Goal: Task Accomplishment & Management: Manage account settings

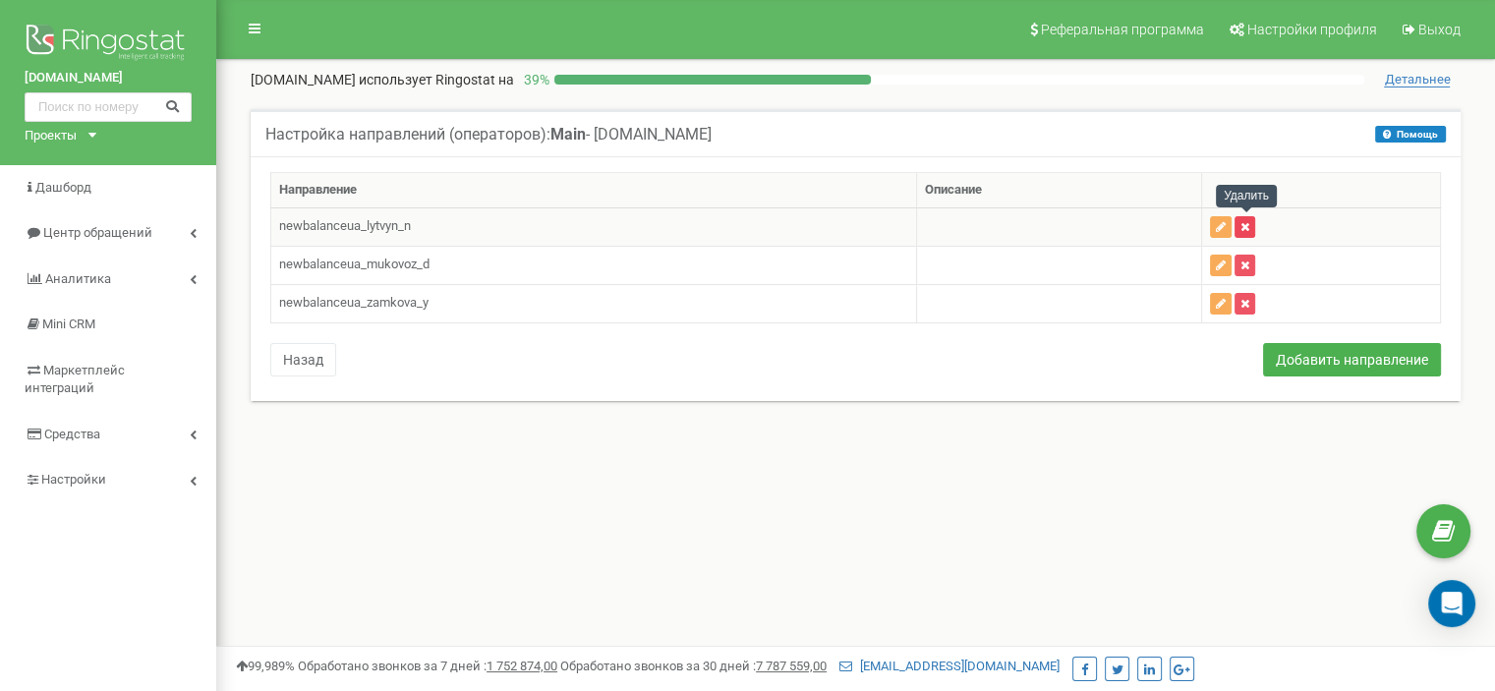
click at [1249, 231] on button "button" at bounding box center [1244, 227] width 21 height 22
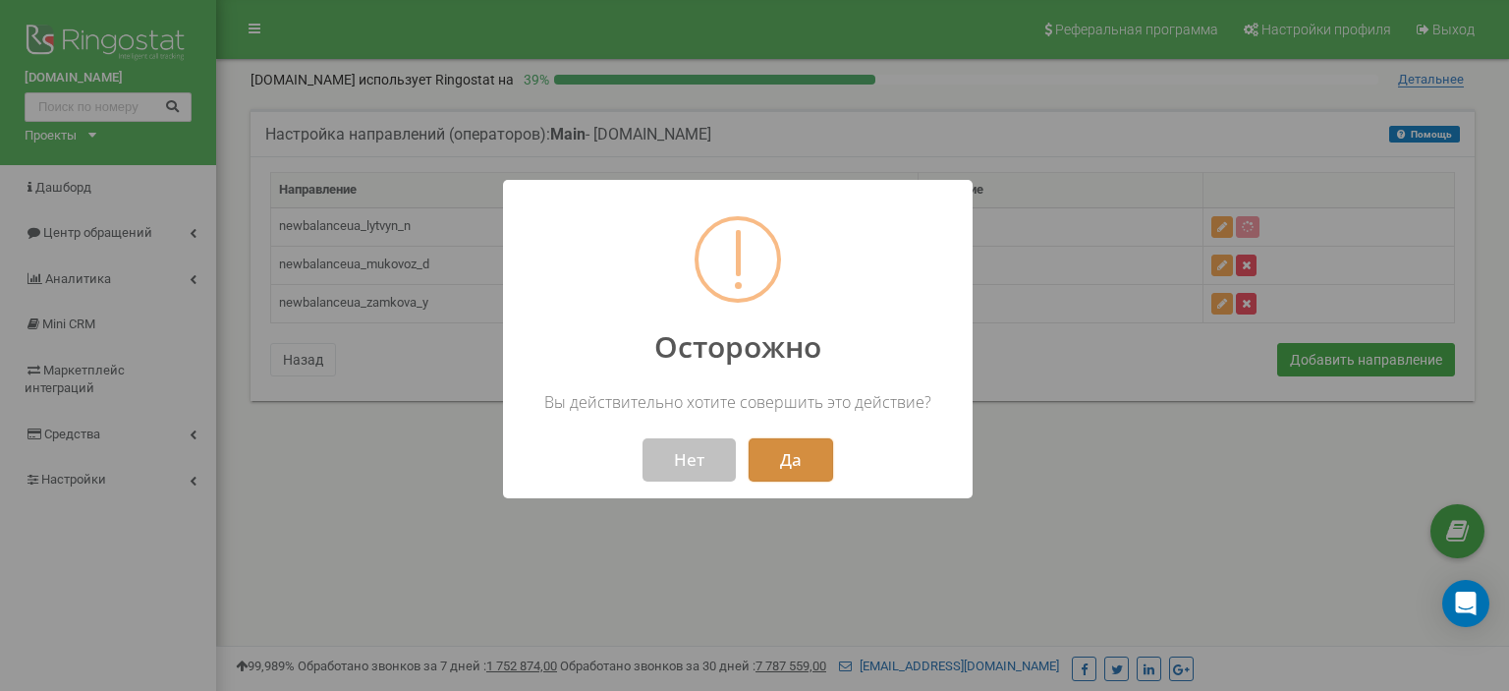
click at [786, 469] on button "Да" at bounding box center [791, 459] width 85 height 43
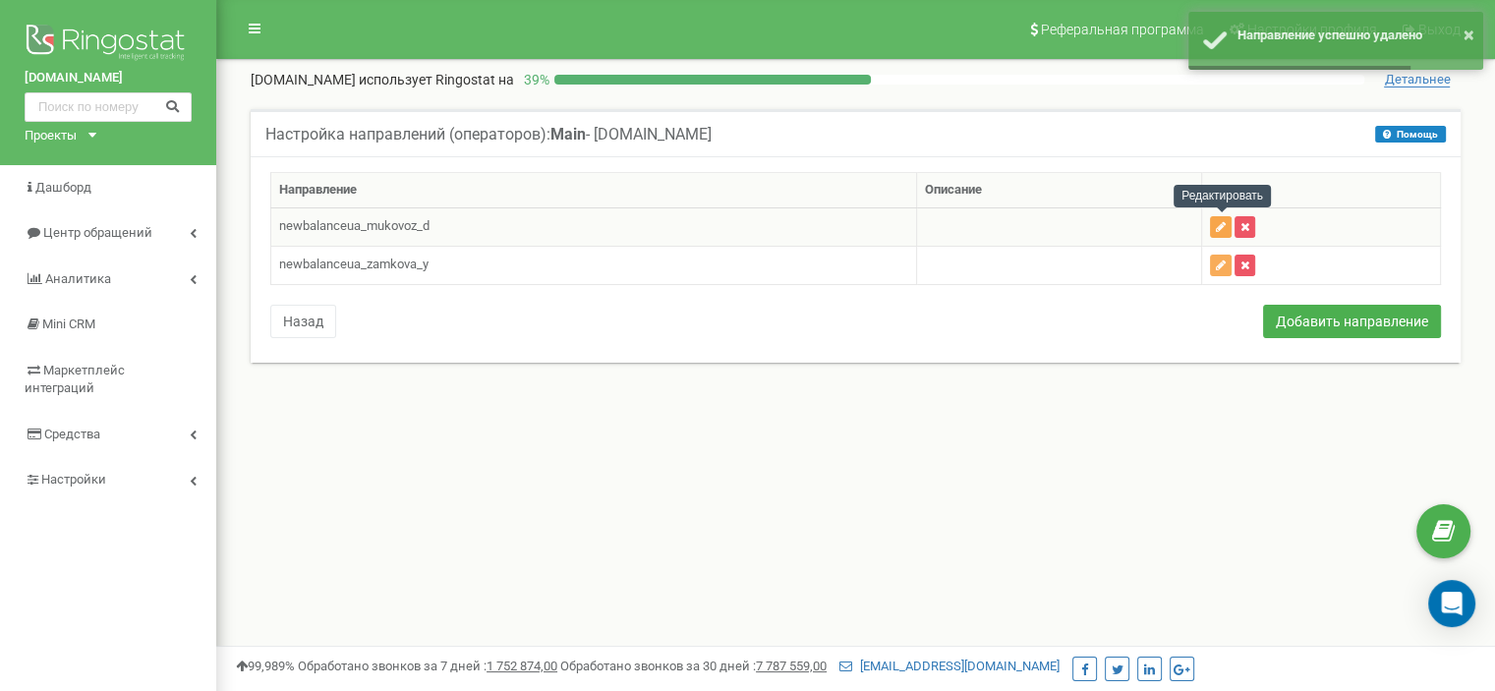
click at [1221, 223] on icon "button" at bounding box center [1221, 227] width 10 height 12
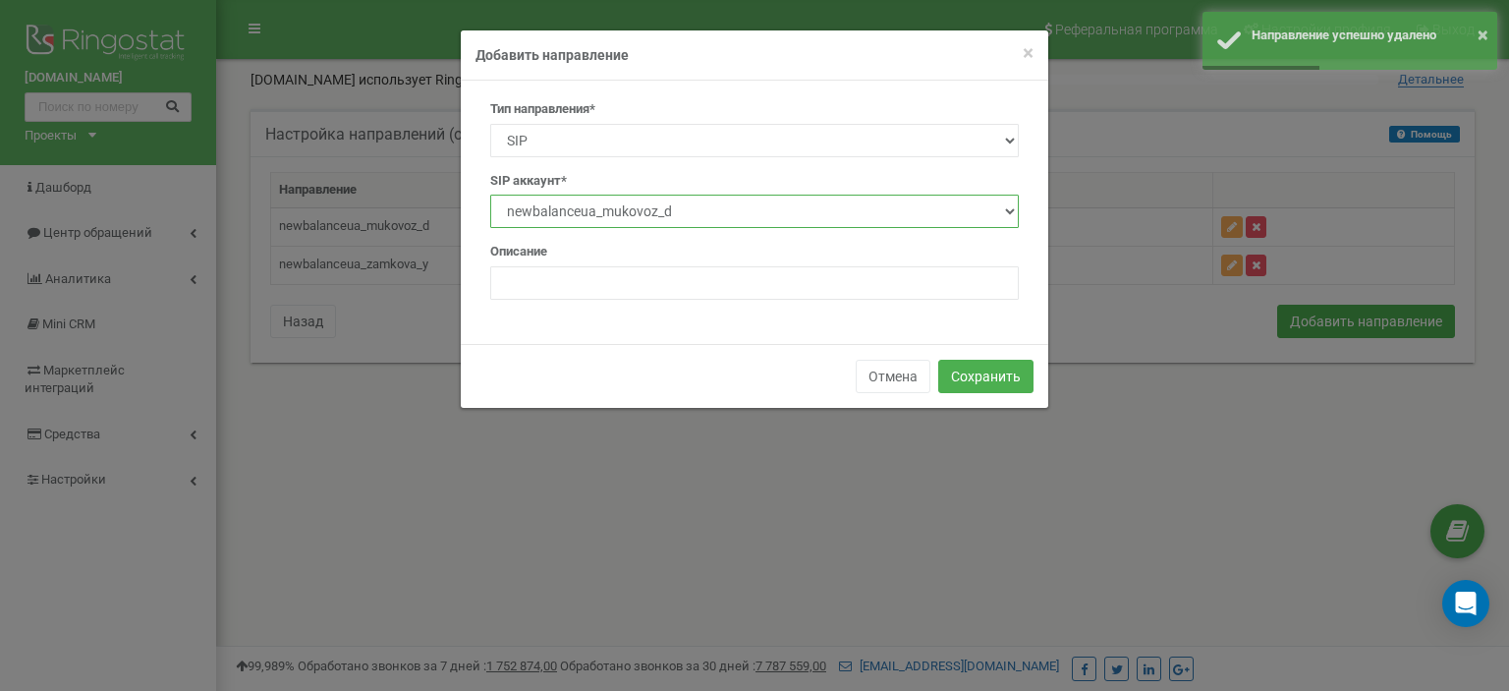
click at [694, 219] on select "newbalanceua_zamkova_y newbalanceua_mukovoz_d newbalanceua_mykolushko_n newbala…" at bounding box center [754, 211] width 529 height 33
select select "newbalanceua_prystavchuk_t"
click at [490, 195] on select "newbalanceua_zamkova_y newbalanceua_mukovoz_d newbalanceua_mykolushko_n newbala…" at bounding box center [754, 211] width 529 height 33
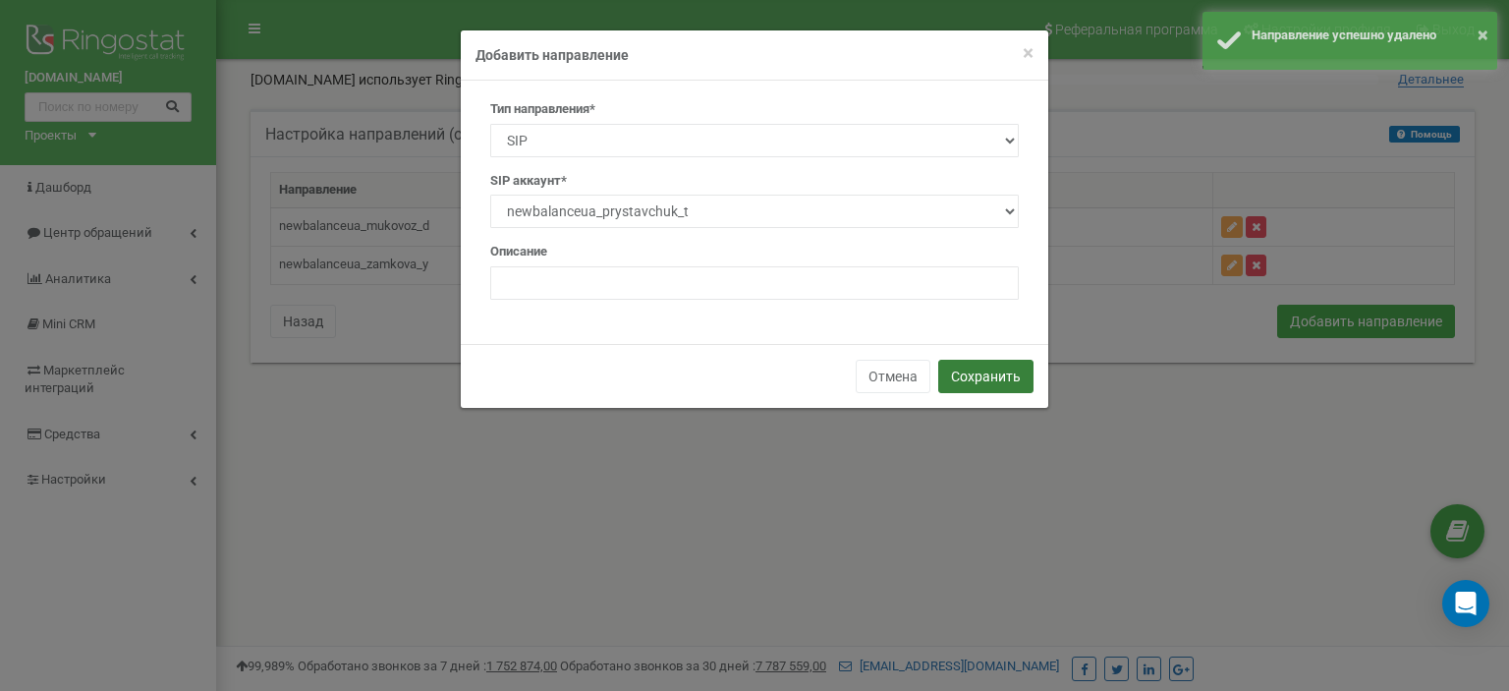
click at [979, 376] on button "Сохранить" at bounding box center [986, 376] width 95 height 33
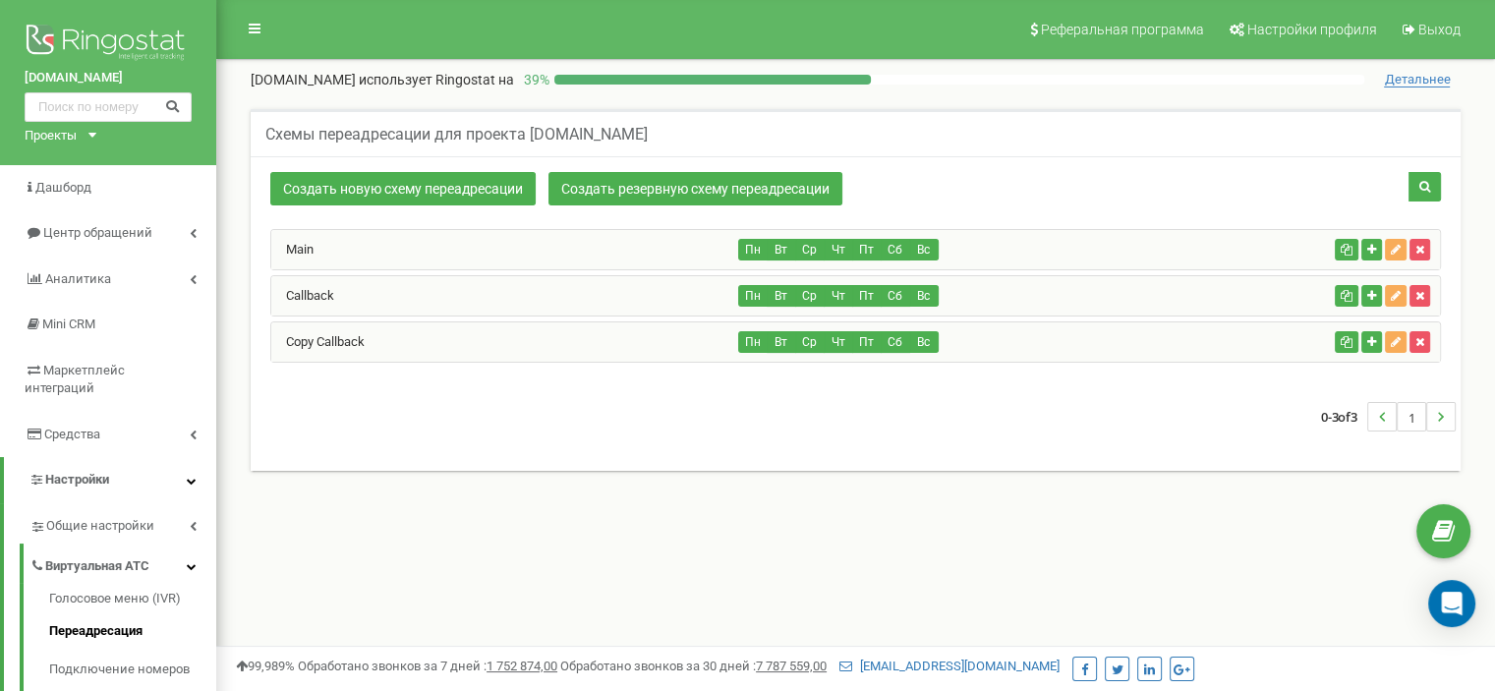
click at [338, 347] on div "Copy Callback" at bounding box center [505, 341] width 468 height 39
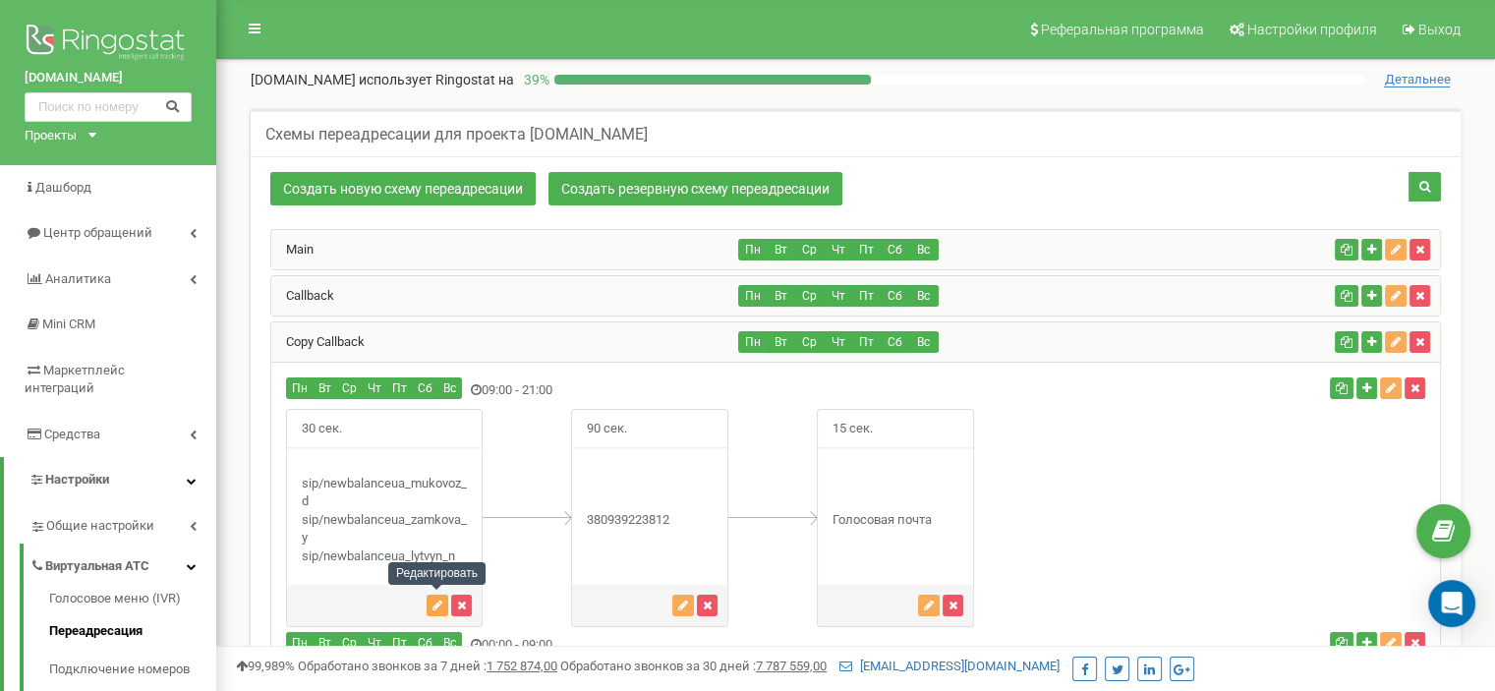
click at [436, 599] on icon "button" at bounding box center [437, 605] width 10 height 12
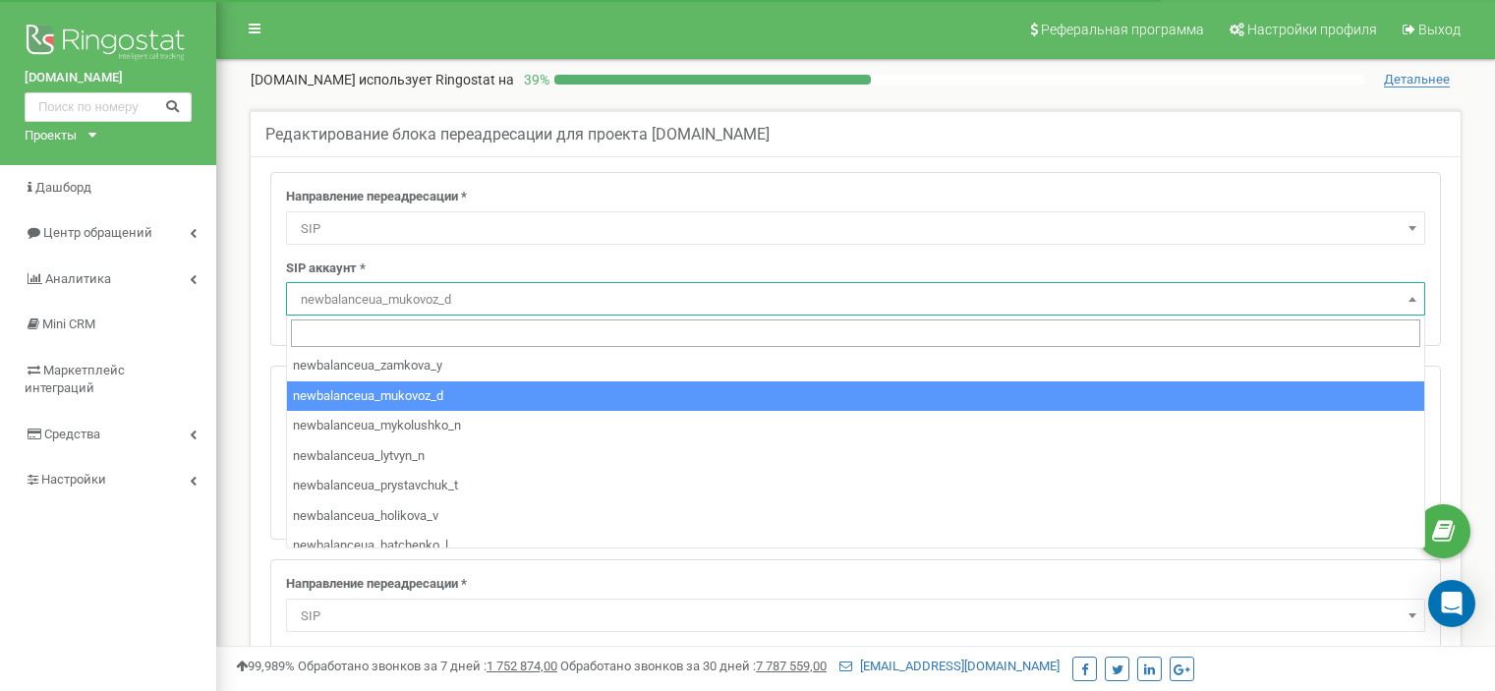
select select "SIP"
select select "newbalanceua_mukovoz_d"
select select "SIP"
select select "newbalanceua_lytvyn_n"
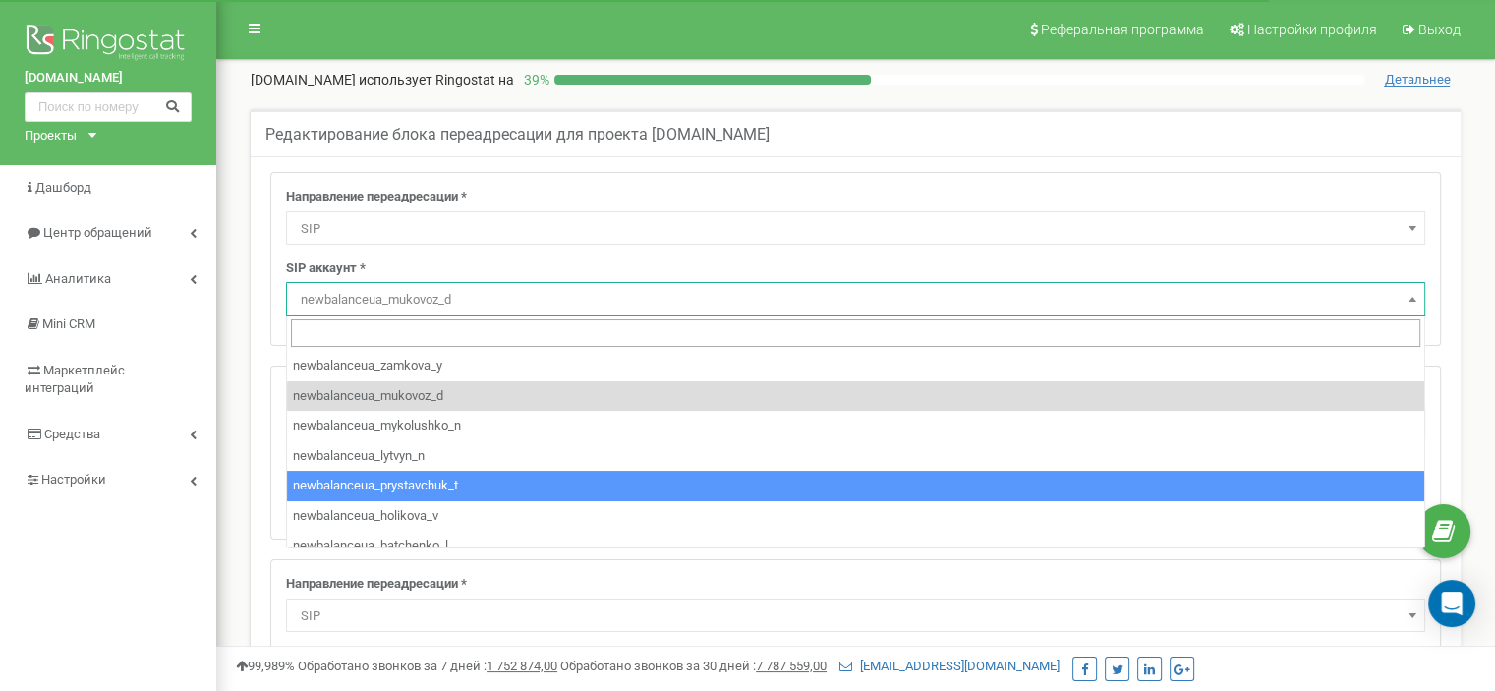
select select "newbalanceua_prystavchuk_t"
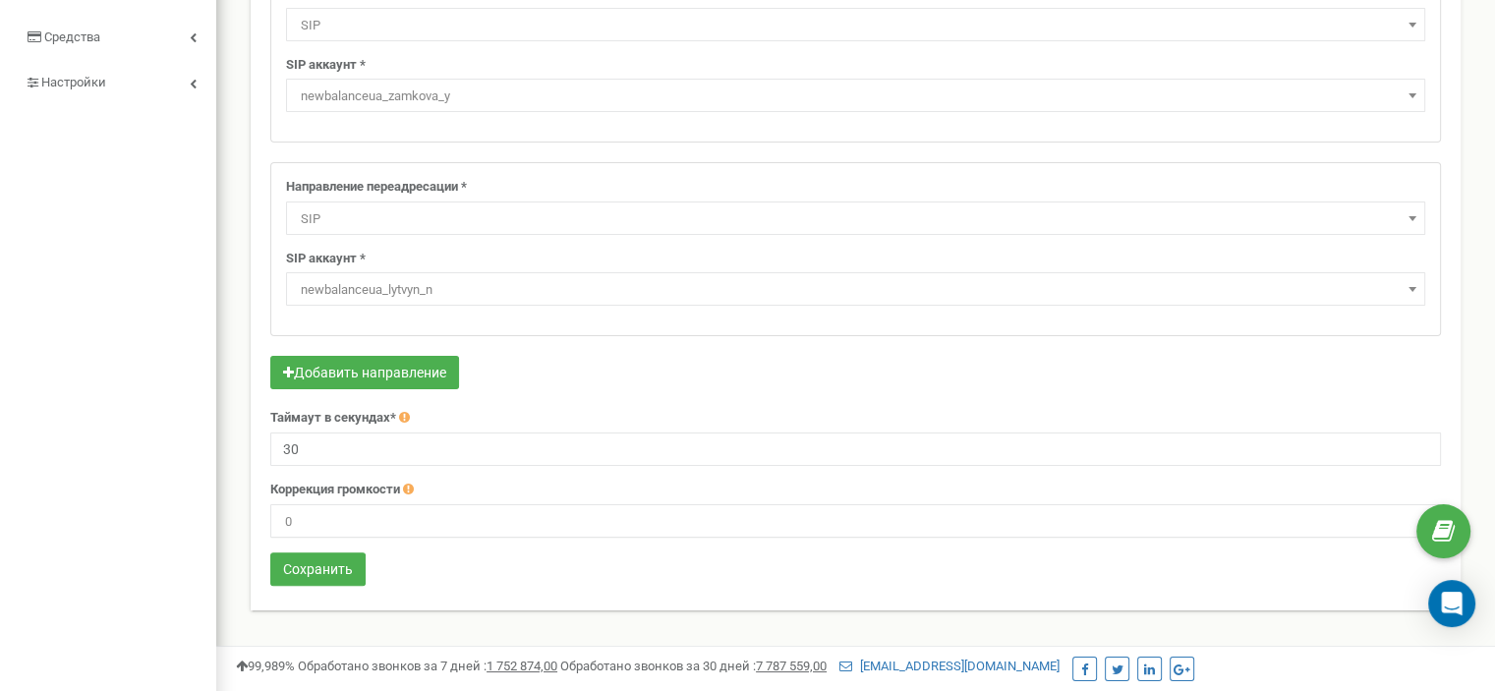
scroll to position [419, 0]
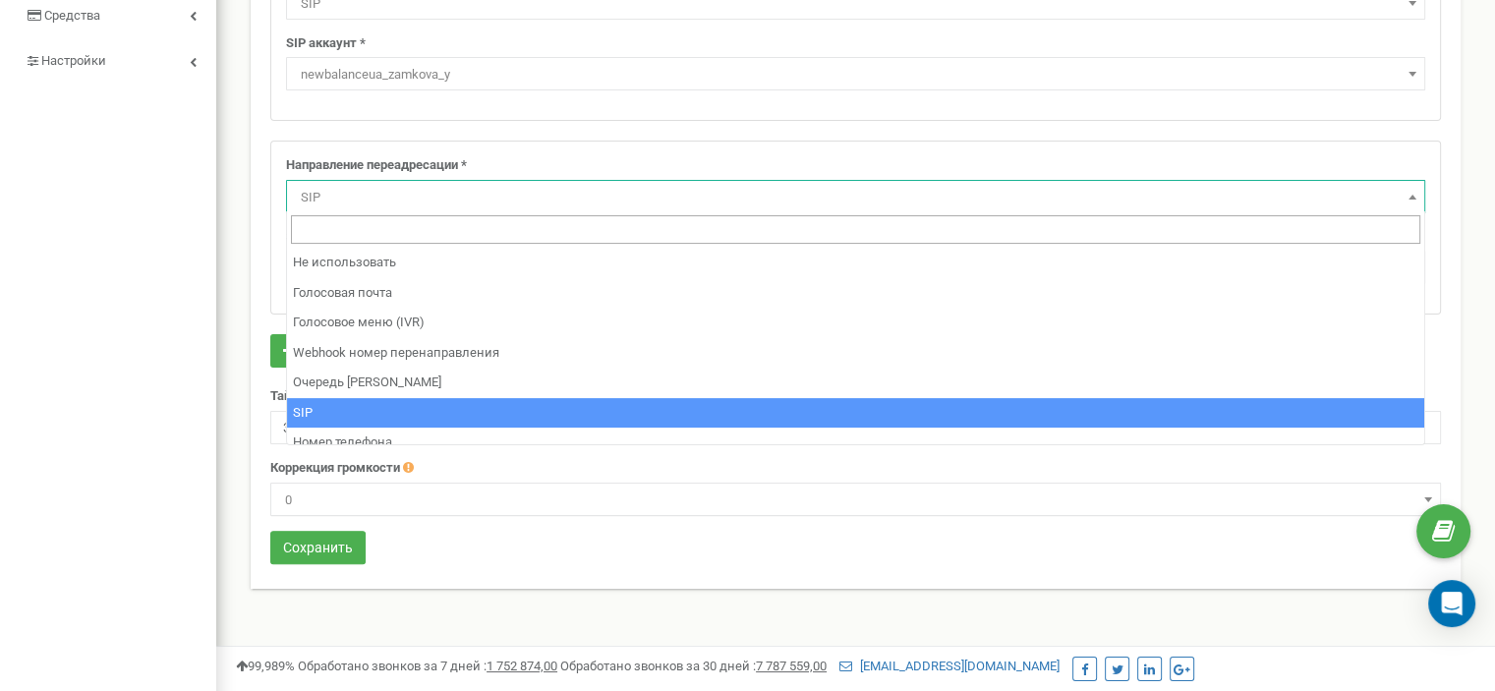
click at [589, 194] on span "SIP" at bounding box center [855, 198] width 1125 height 28
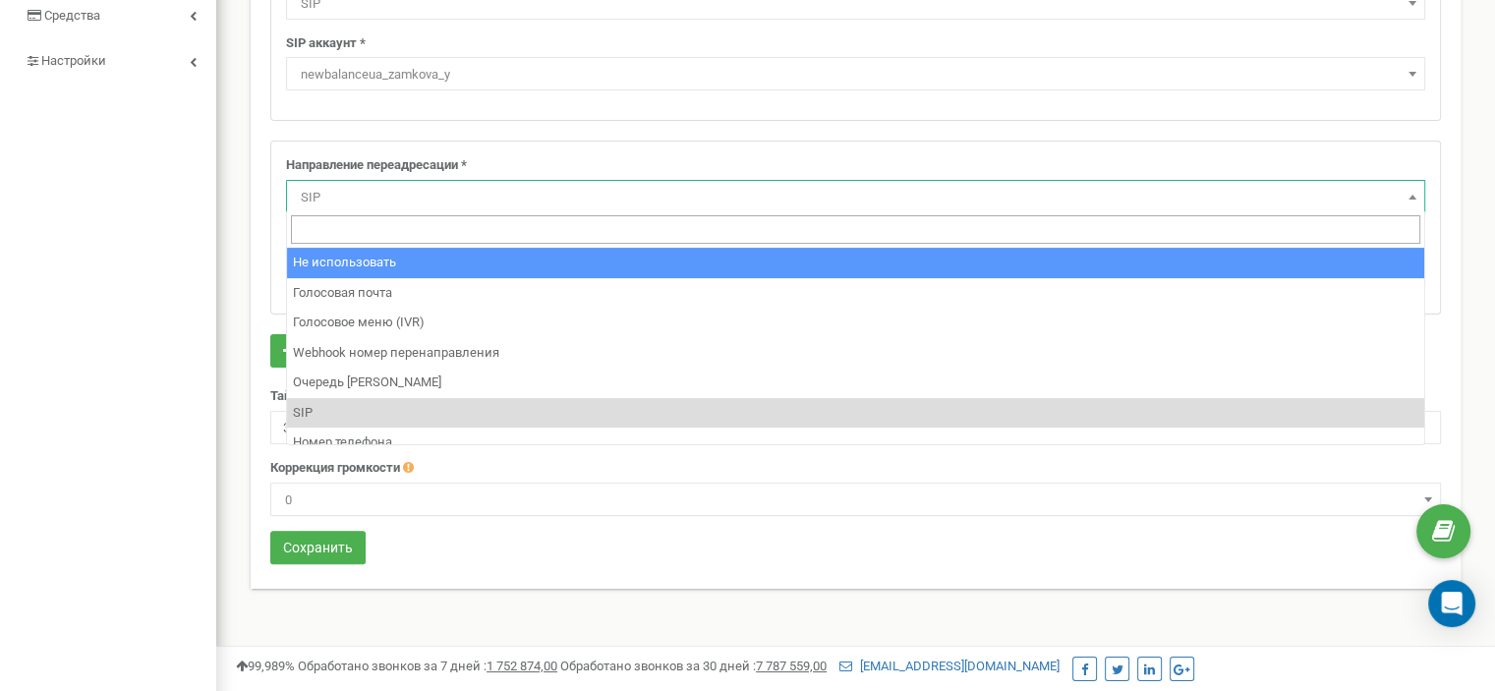
select select "pro"
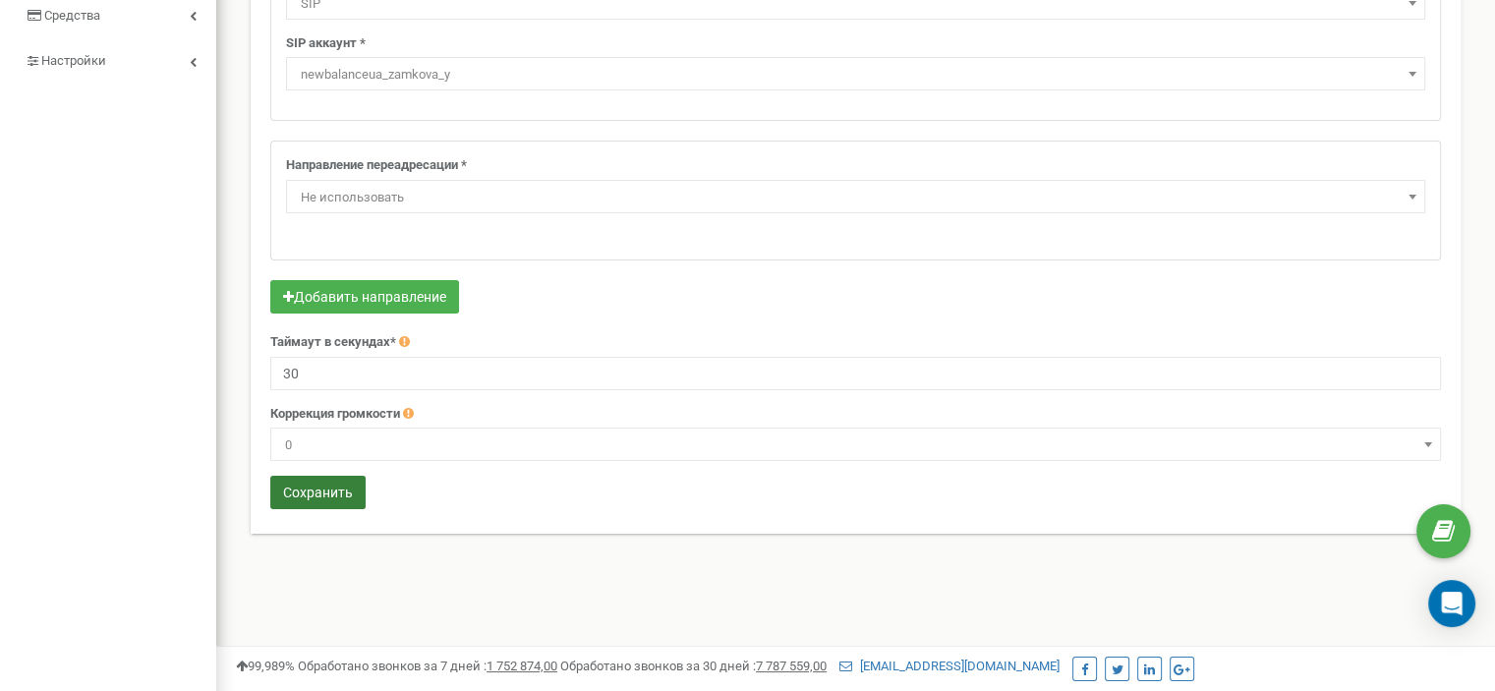
click at [309, 500] on button "Сохранить" at bounding box center [317, 492] width 95 height 33
